Goal: Transaction & Acquisition: Download file/media

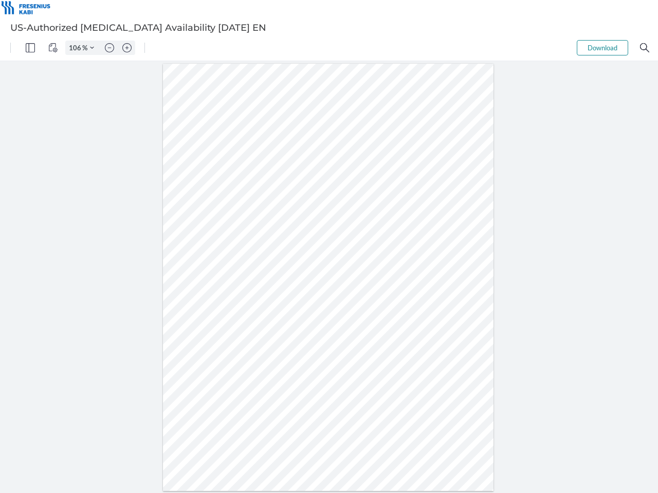
click at [30, 48] on img "Panel" at bounding box center [30, 47] width 9 height 9
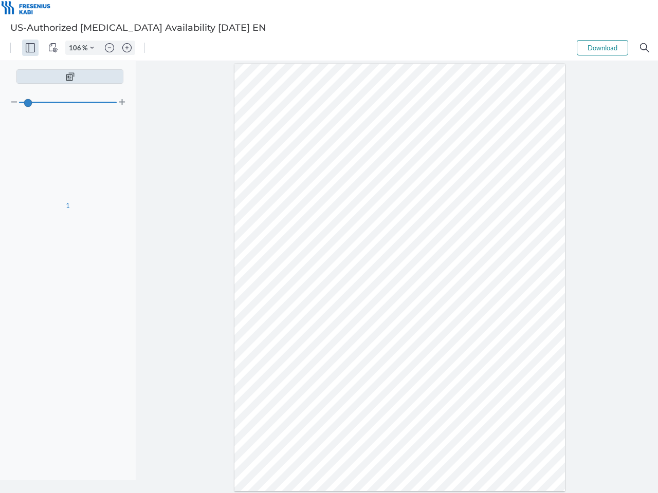
click at [53, 48] on img "View Controls" at bounding box center [52, 47] width 9 height 9
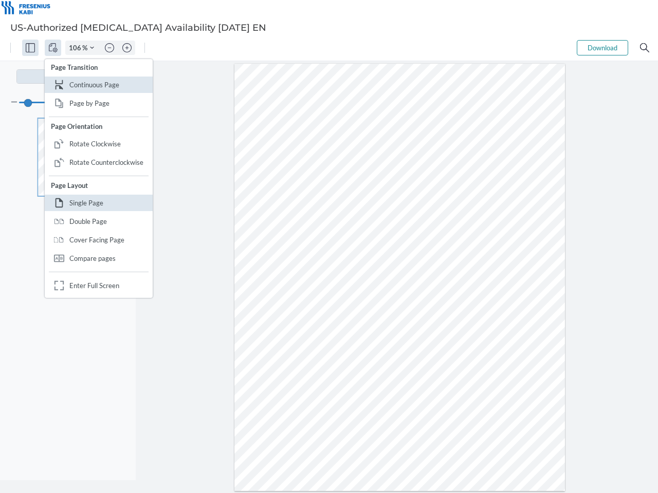
click at [77, 48] on input "106" at bounding box center [74, 47] width 16 height 9
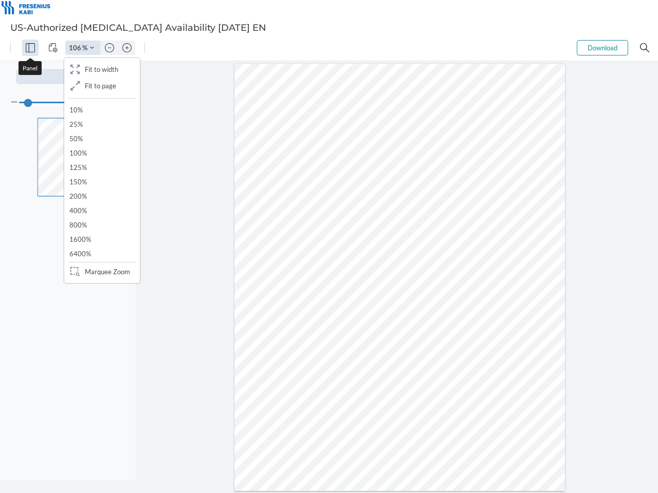
click at [92, 48] on img "Zoom Controls" at bounding box center [92, 48] width 4 height 4
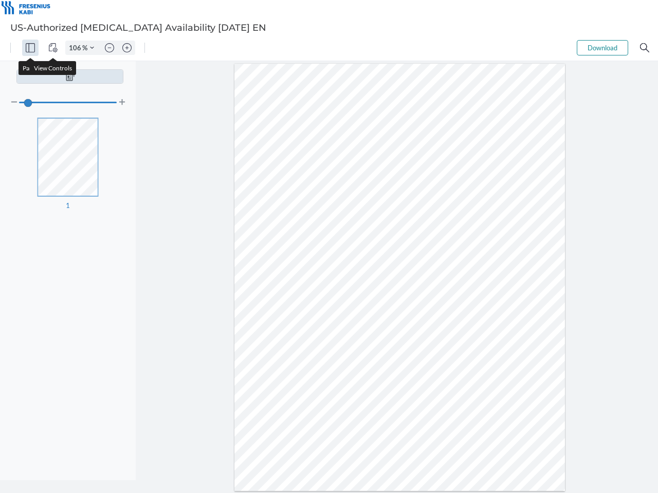
click at [109, 48] on img "Zoom out" at bounding box center [109, 47] width 9 height 9
click at [127, 48] on img "Zoom in" at bounding box center [126, 47] width 9 height 9
type input "106"
click at [602, 48] on button "Download" at bounding box center [602, 47] width 51 height 15
click at [645, 48] on img "Search" at bounding box center [644, 47] width 9 height 9
